Goal: Task Accomplishment & Management: Use online tool/utility

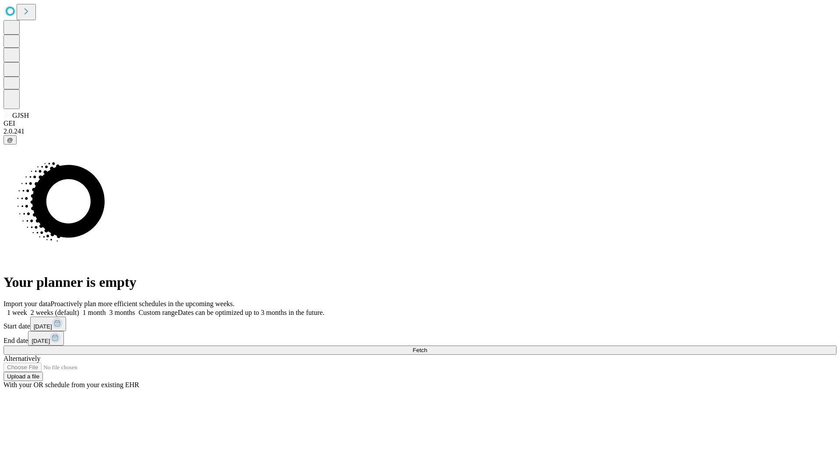
click at [427, 347] on span "Fetch" at bounding box center [420, 350] width 14 height 7
